Goal: Transaction & Acquisition: Purchase product/service

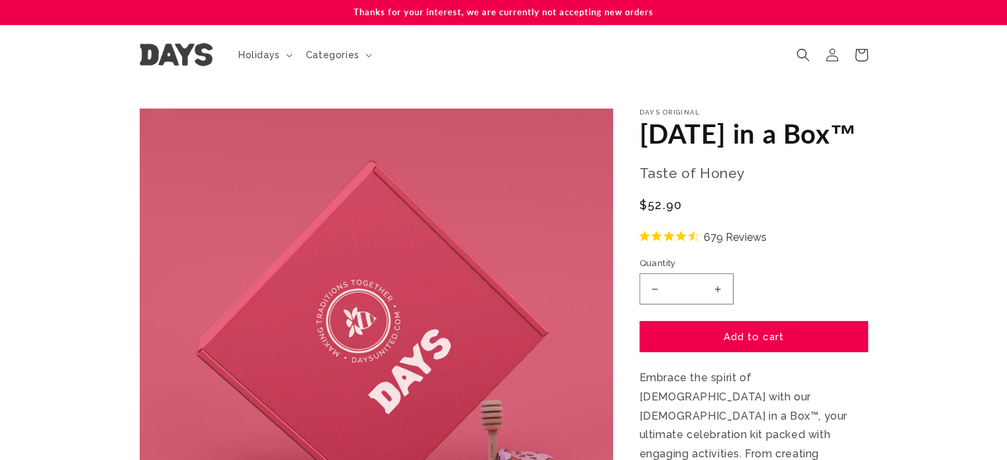
drag, startPoint x: 1014, startPoint y: 28, endPoint x: 939, endPoint y: -41, distance: 101.6
click at [939, 0] on html "Skip to content Thanks for your interest, we are currently not accepting new or…" at bounding box center [503, 230] width 1007 height 460
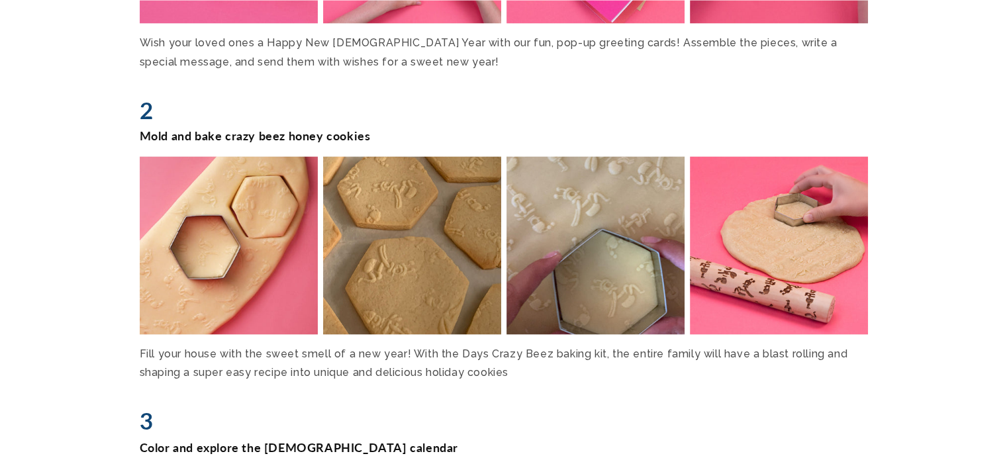
scroll to position [2102, 0]
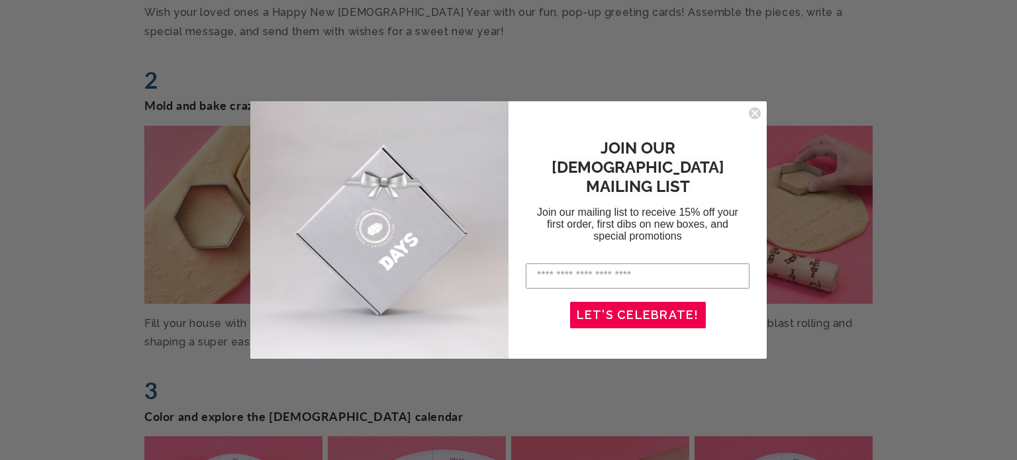
click at [753, 114] on icon "Close dialog" at bounding box center [754, 113] width 5 height 5
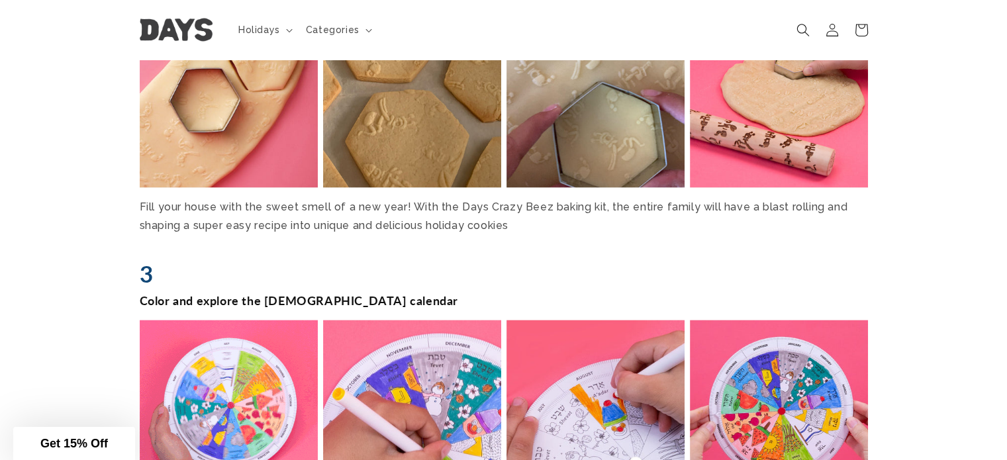
scroll to position [2090, 0]
